Goal: Task Accomplishment & Management: Use online tool/utility

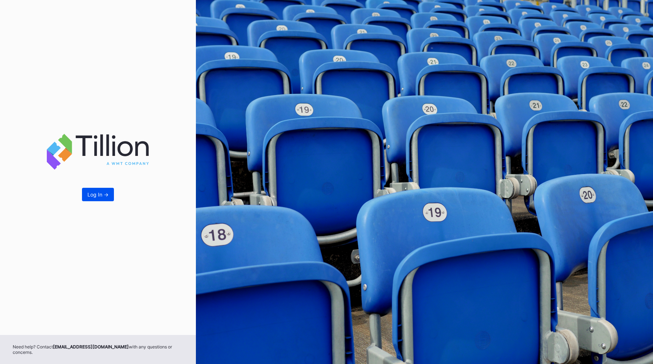
click at [90, 201] on button "Log In ->" at bounding box center [98, 194] width 32 height 13
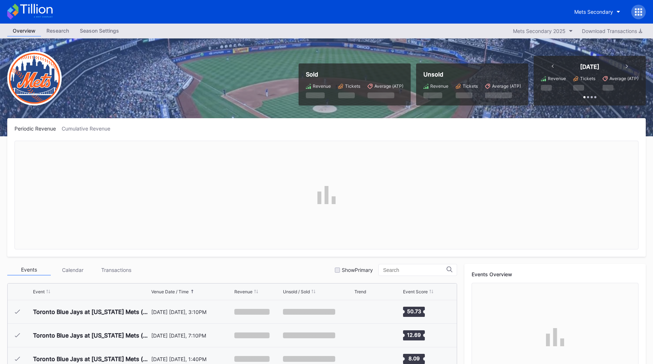
scroll to position [1487, 0]
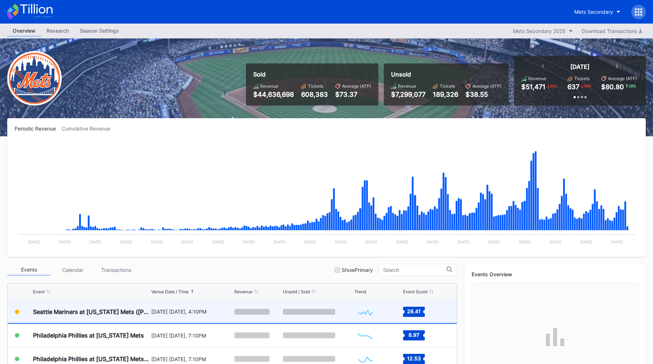
click at [152, 312] on div "[DATE] [DATE], 4:10PM" at bounding box center [192, 312] width 82 height 6
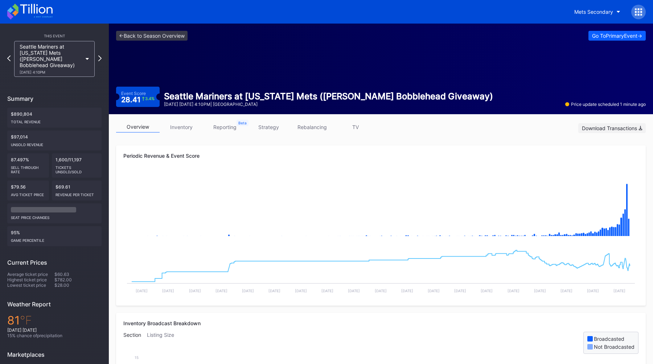
click at [600, 129] on div "Download Transactions" at bounding box center [612, 128] width 60 height 6
click at [243, 107] on div "[DATE] [DATE] 4:10PM | [GEOGRAPHIC_DATA]" at bounding box center [328, 104] width 329 height 5
click at [225, 125] on link "reporting" at bounding box center [225, 127] width 44 height 11
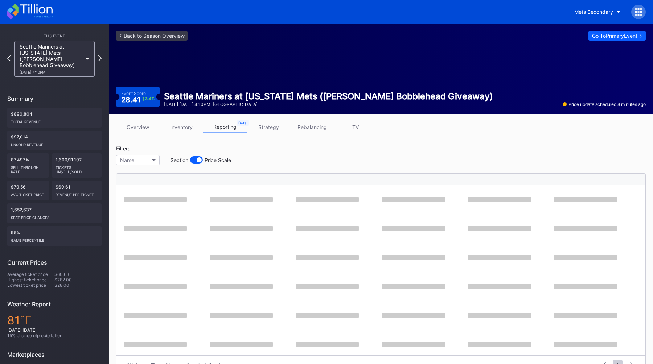
click at [304, 160] on div "Filters Name Section Price Scale" at bounding box center [381, 158] width 530 height 24
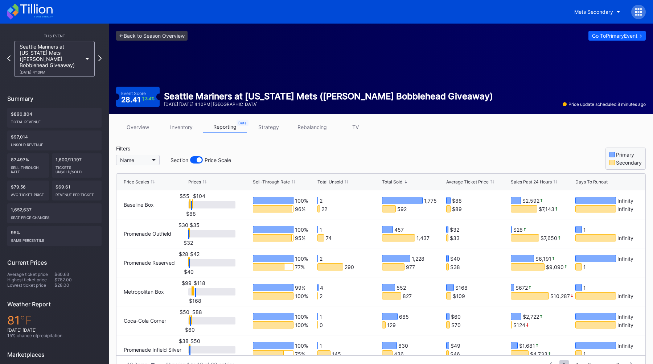
click at [152, 159] on icon "button" at bounding box center [154, 160] width 4 height 2
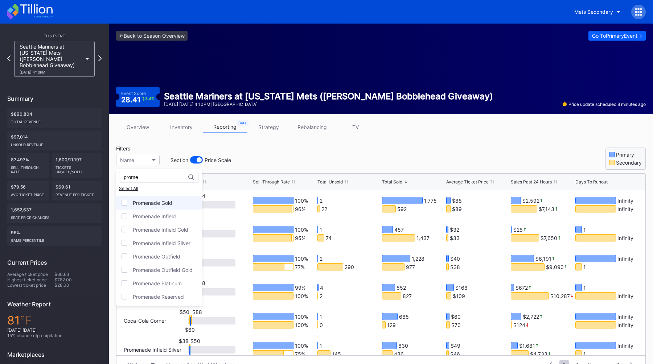
scroll to position [79, 0]
type input "prome"
click at [121, 187] on div "Select All" at bounding box center [159, 188] width 80 height 5
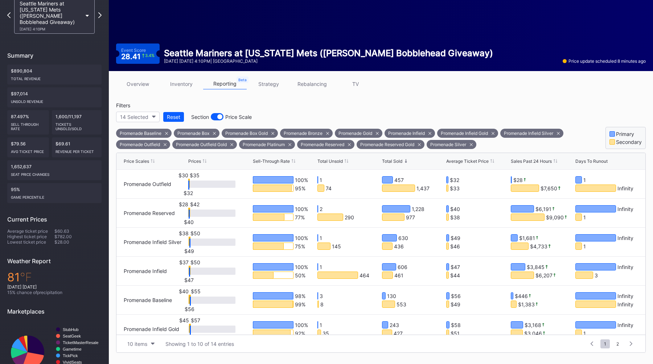
scroll to position [61, 0]
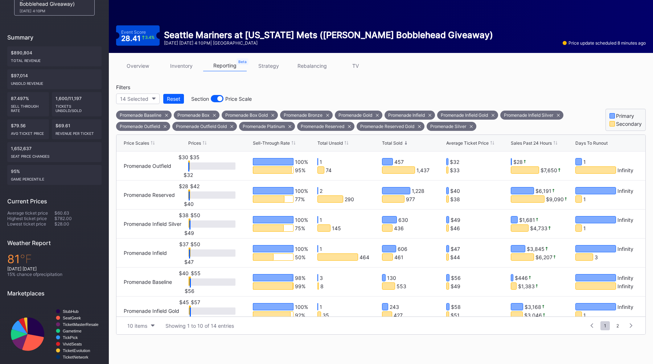
click at [342, 143] on div "Total Unsold" at bounding box center [330, 142] width 25 height 5
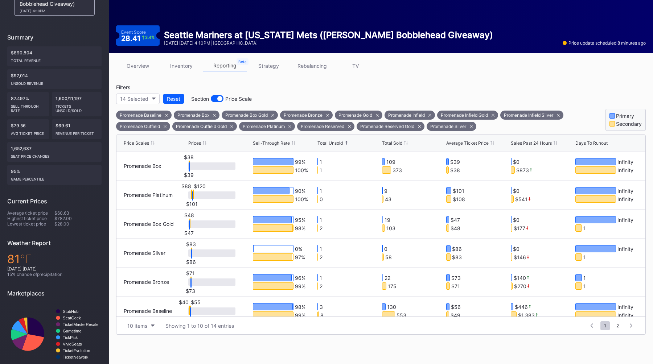
click at [342, 143] on div "Total Unsold" at bounding box center [330, 142] width 25 height 5
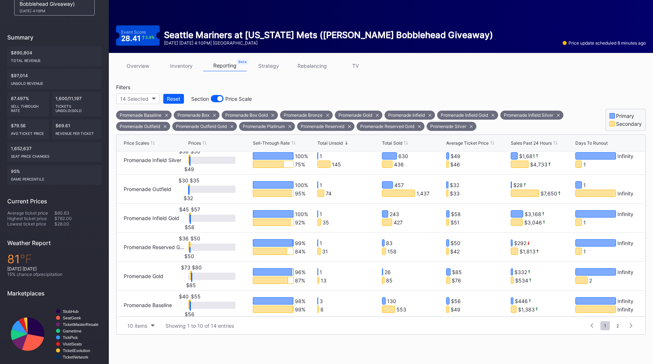
scroll to position [125, 0]
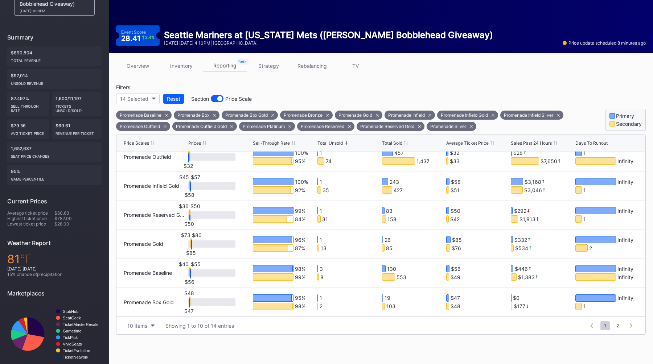
click at [261, 61] on link "strategy" at bounding box center [269, 65] width 44 height 11
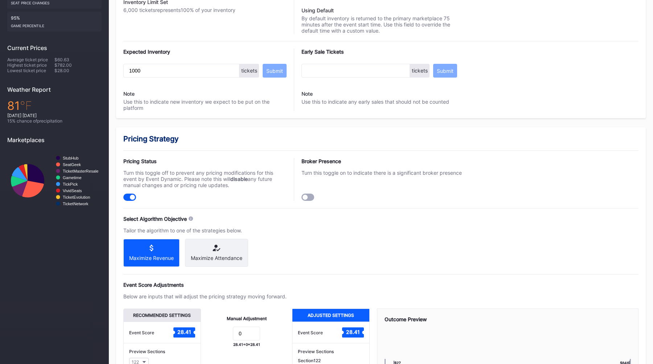
scroll to position [203, 0]
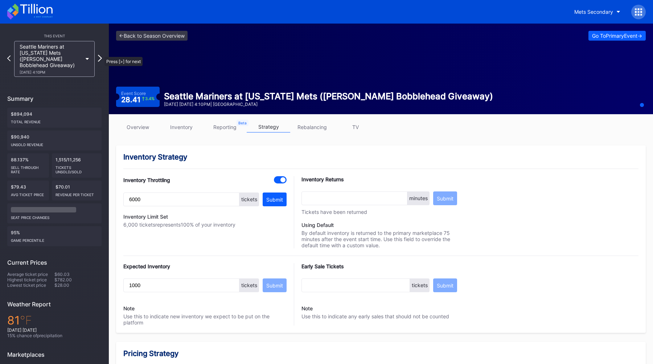
click at [101, 55] on icon at bounding box center [100, 58] width 4 height 7
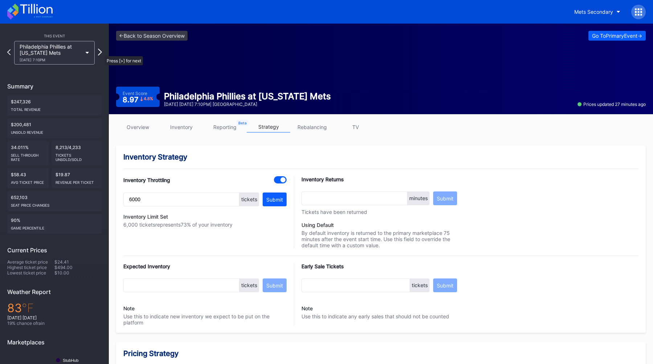
click at [101, 53] on icon at bounding box center [100, 52] width 4 height 7
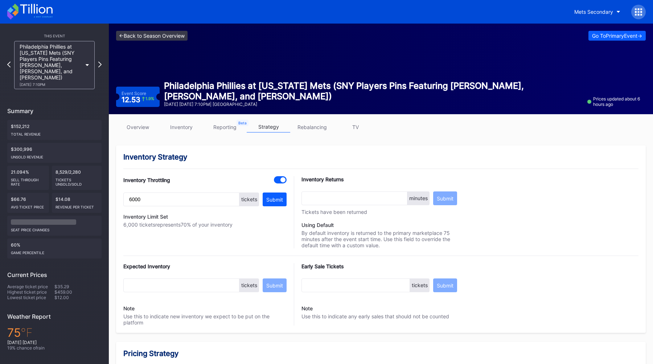
click at [148, 34] on link "<- Back to Season Overview" at bounding box center [152, 36] width 72 height 10
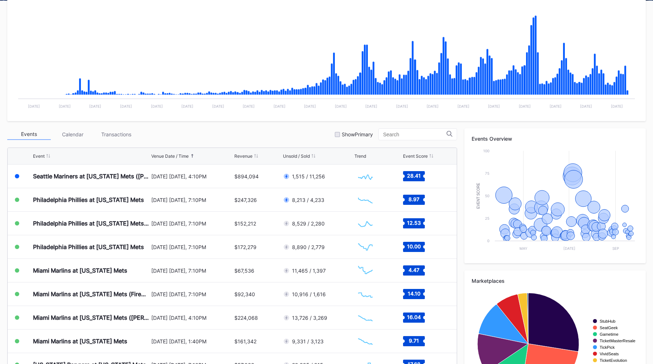
scroll to position [147, 0]
